Goal: Use online tool/utility: Utilize a website feature to perform a specific function

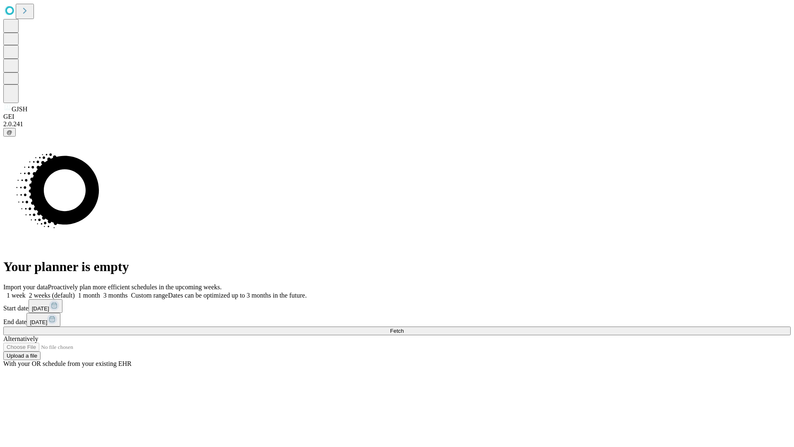
click at [404, 328] on span "Fetch" at bounding box center [397, 331] width 14 height 6
